Goal: Task Accomplishment & Management: Manage account settings

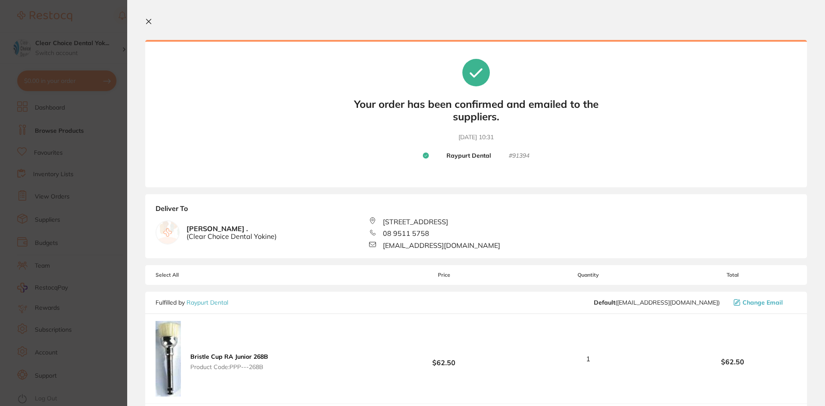
scroll to position [431, 0]
click at [112, 122] on section "Update RRP Set your pre negotiated price for this item. Item Agreed RRP (excl. …" at bounding box center [412, 203] width 825 height 406
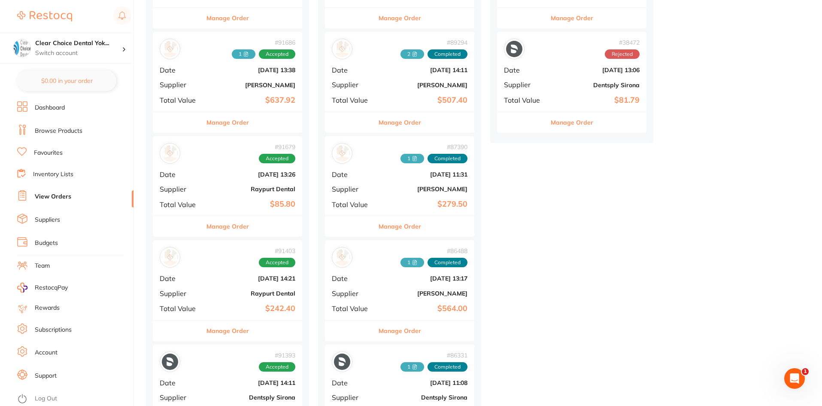
scroll to position [429, 0]
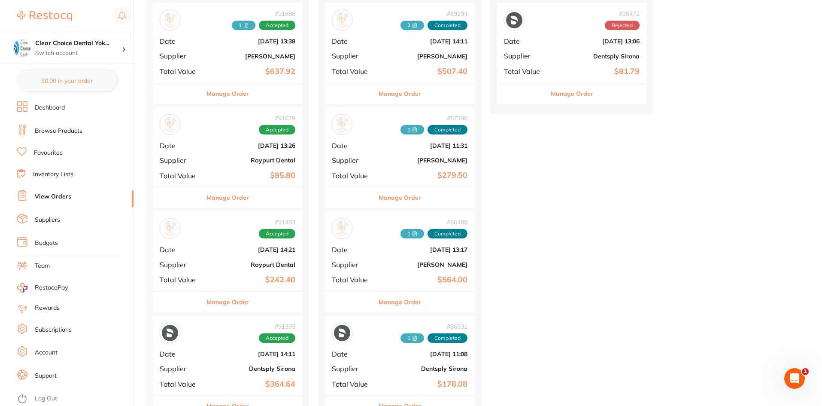
click at [225, 302] on button "Manage Order" at bounding box center [228, 302] width 43 height 21
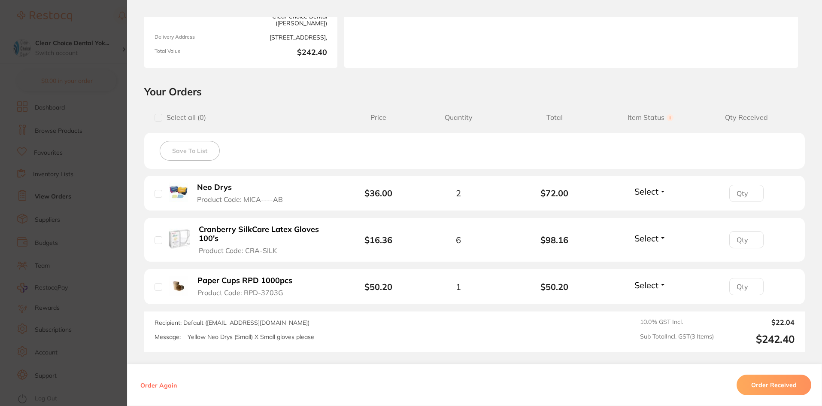
scroll to position [172, 0]
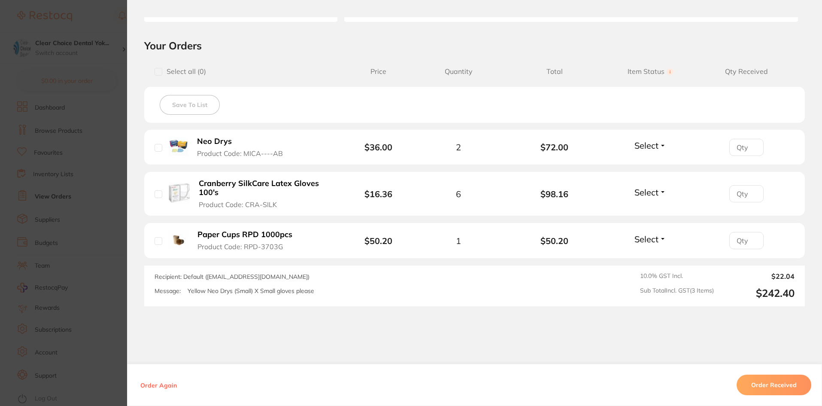
click at [777, 384] on button "Order Received" at bounding box center [774, 385] width 75 height 21
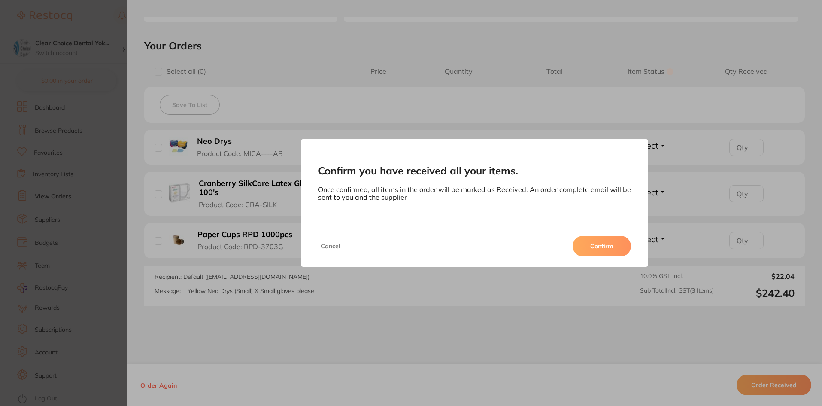
click at [613, 244] on button "Confirm" at bounding box center [602, 246] width 58 height 21
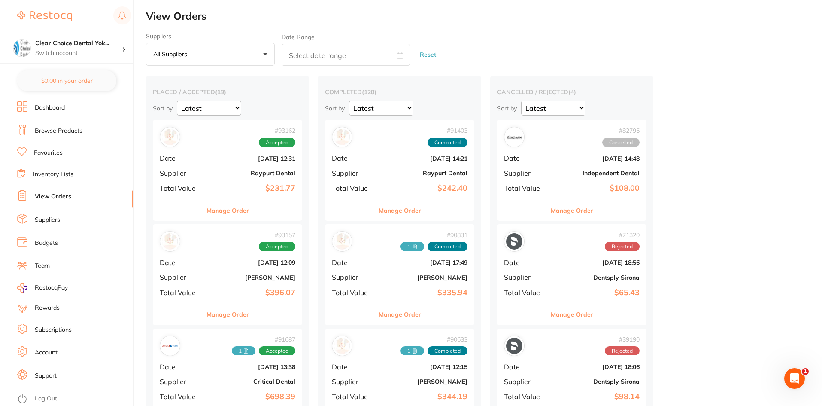
click at [402, 210] on button "Manage Order" at bounding box center [400, 210] width 43 height 21
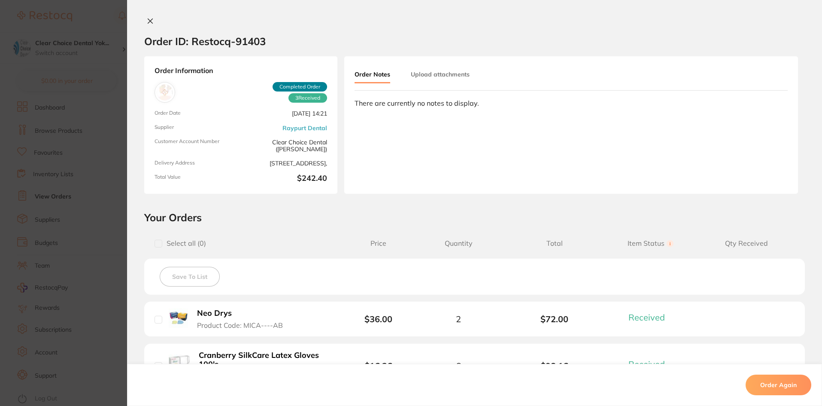
click at [442, 74] on button "Upload attachments" at bounding box center [440, 74] width 59 height 15
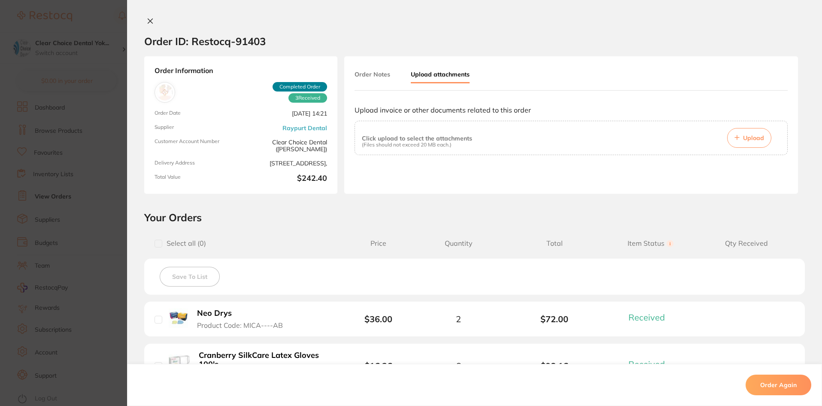
click at [756, 137] on span "Upload" at bounding box center [753, 138] width 21 height 8
